Goal: Information Seeking & Learning: Learn about a topic

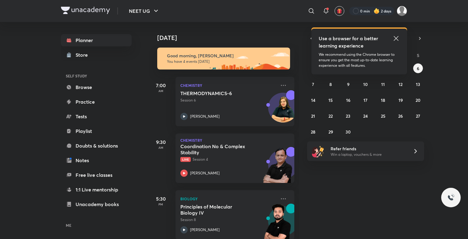
click at [395, 35] on icon at bounding box center [395, 38] width 7 height 7
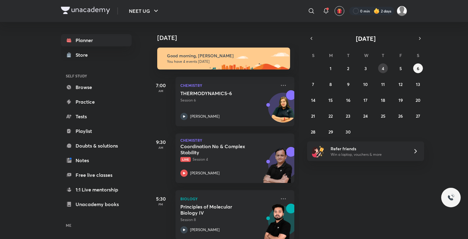
click at [386, 68] on button "4" at bounding box center [383, 68] width 10 height 10
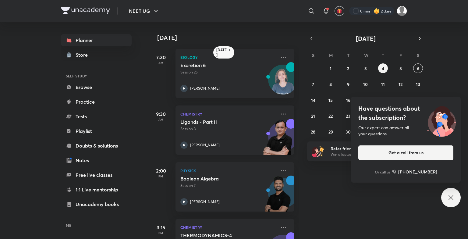
click at [219, 129] on p "Session 3" at bounding box center [228, 128] width 96 height 5
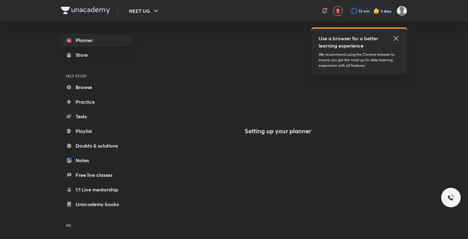
click at [396, 39] on icon at bounding box center [395, 38] width 7 height 7
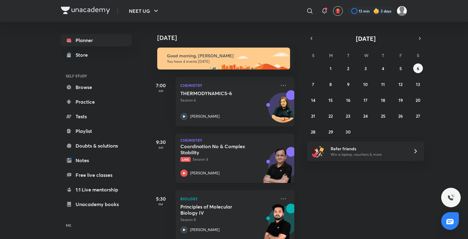
click at [196, 159] on p "Live Session 4" at bounding box center [228, 158] width 96 height 5
